Goal: Navigation & Orientation: Find specific page/section

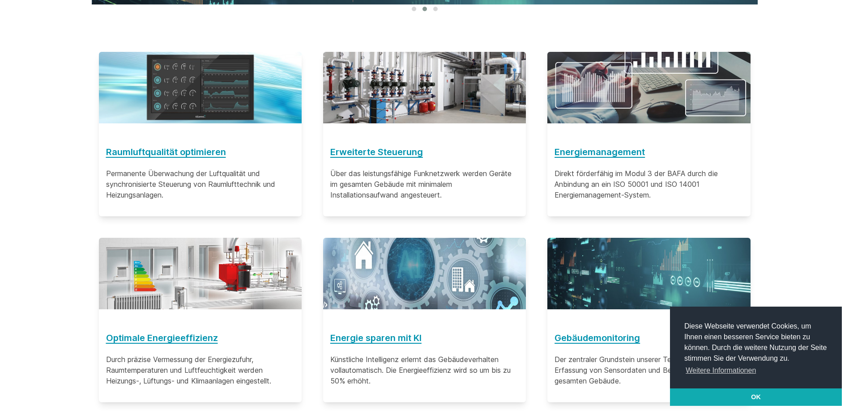
scroll to position [492, 0]
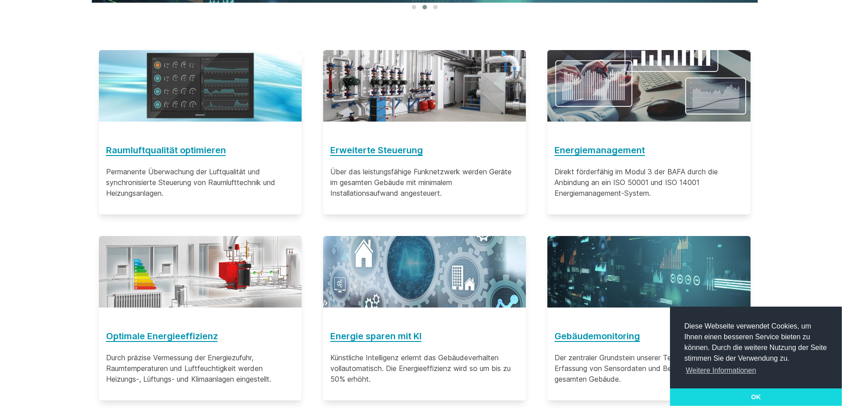
click at [751, 400] on link "OK" at bounding box center [756, 398] width 172 height 18
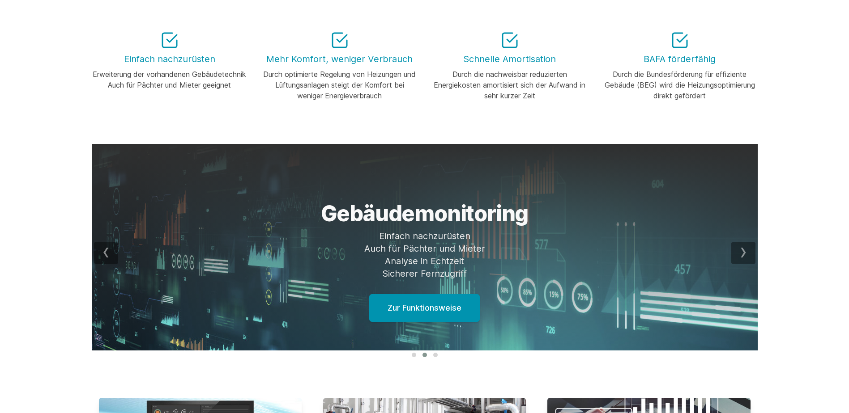
scroll to position [0, 0]
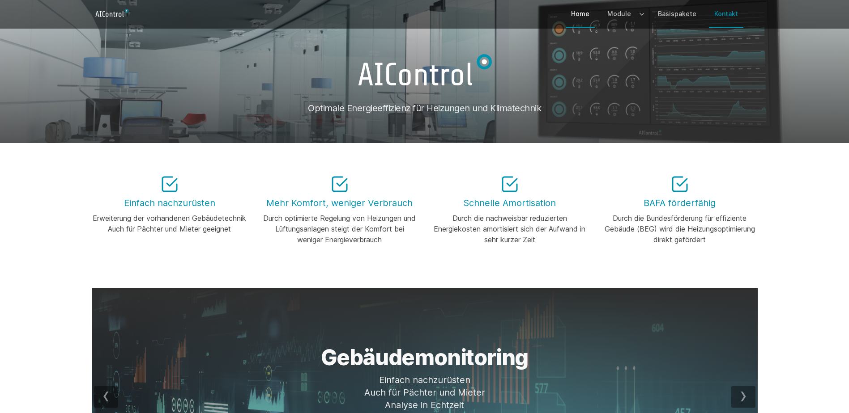
click at [726, 15] on link "Kontakt" at bounding box center [726, 14] width 34 height 26
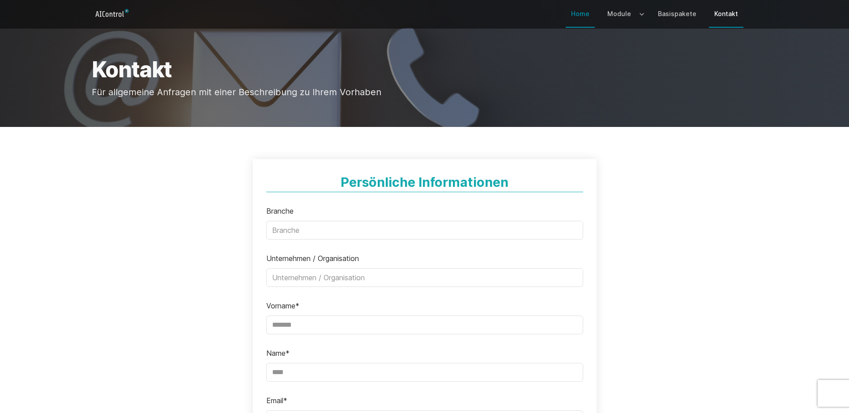
click at [586, 13] on link "Home" at bounding box center [579, 14] width 29 height 26
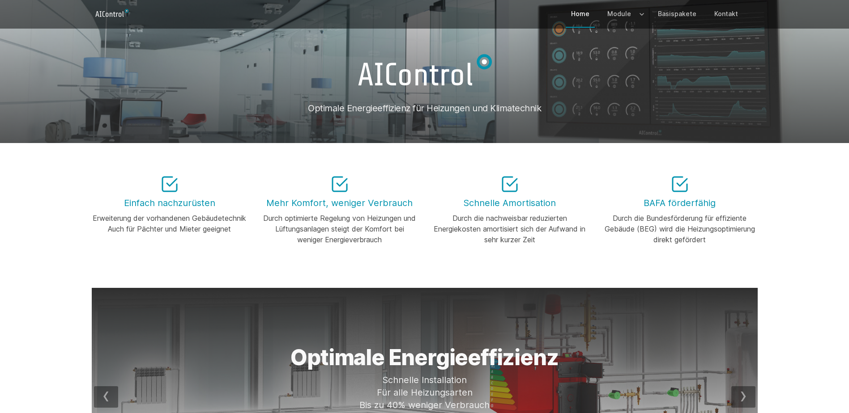
click at [102, 12] on icon "Logo" at bounding box center [112, 13] width 41 height 14
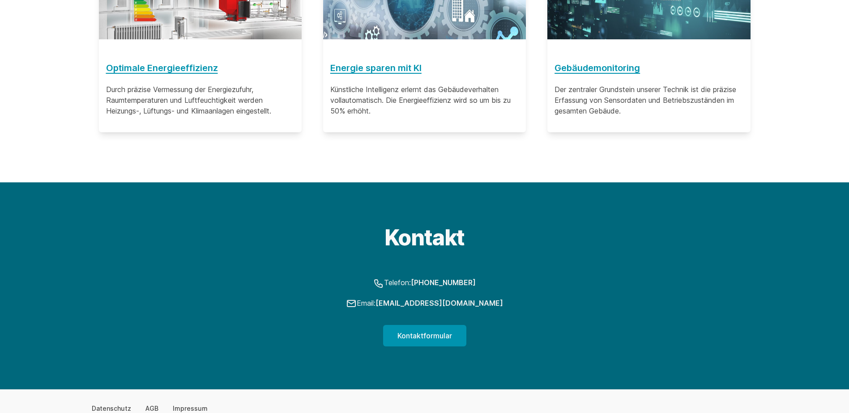
scroll to position [794, 0]
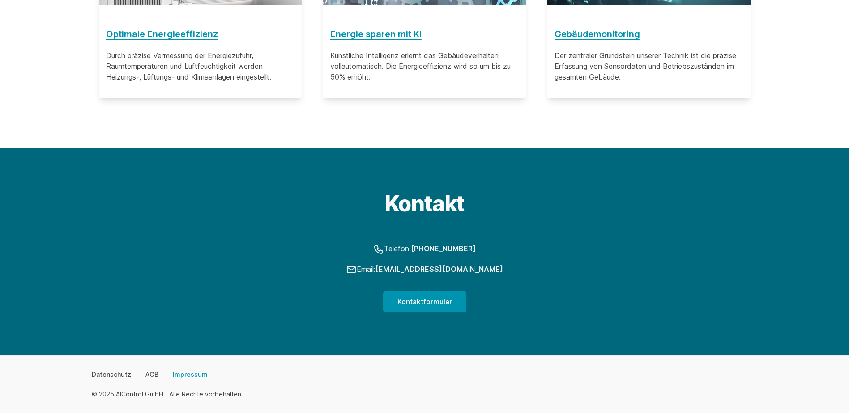
click at [188, 375] on link "Impressum" at bounding box center [190, 374] width 35 height 9
